Goal: Register for event/course

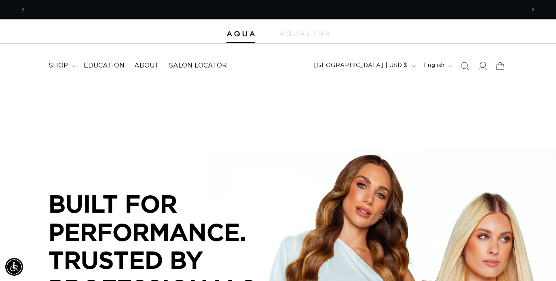
scroll to position [0, 499]
click at [483, 67] on icon at bounding box center [483, 66] width 8 height 8
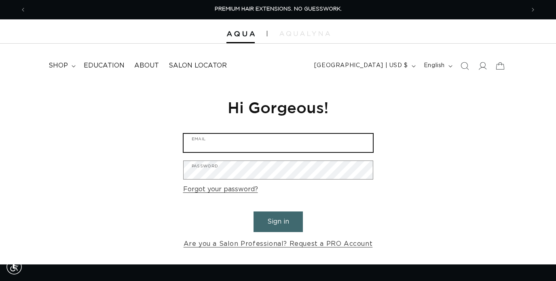
click at [313, 139] on input "Email" at bounding box center [278, 143] width 189 height 18
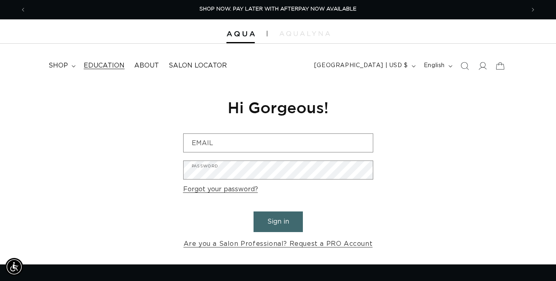
click at [104, 70] on span "Education" at bounding box center [104, 65] width 41 height 8
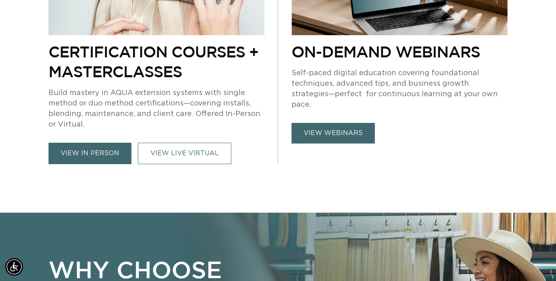
scroll to position [589, 0]
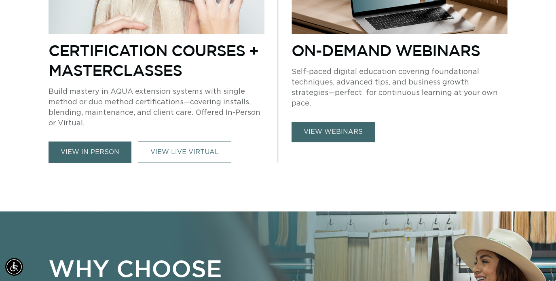
click at [107, 159] on link "view in person" at bounding box center [90, 152] width 83 height 21
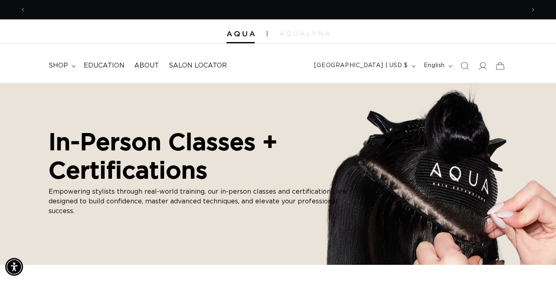
scroll to position [0, 499]
